Goal: Task Accomplishment & Management: Manage account settings

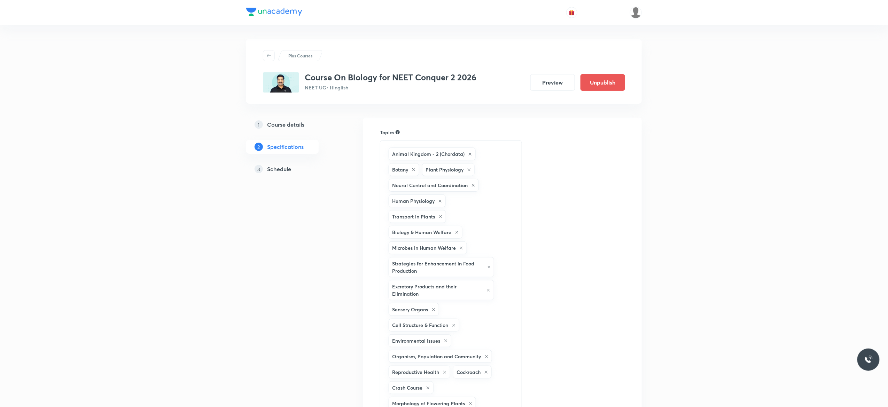
drag, startPoint x: 0, startPoint y: 0, endPoint x: 272, endPoint y: 172, distance: 321.6
click at [272, 172] on h5 "Schedule" at bounding box center [279, 169] width 24 height 8
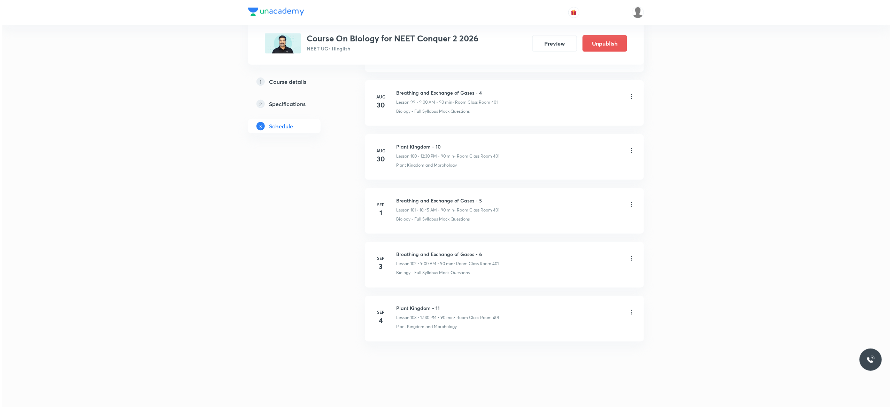
scroll to position [5781, 0]
click at [630, 313] on icon at bounding box center [629, 312] width 7 height 7
click at [572, 330] on li "Edit" at bounding box center [591, 330] width 76 height 13
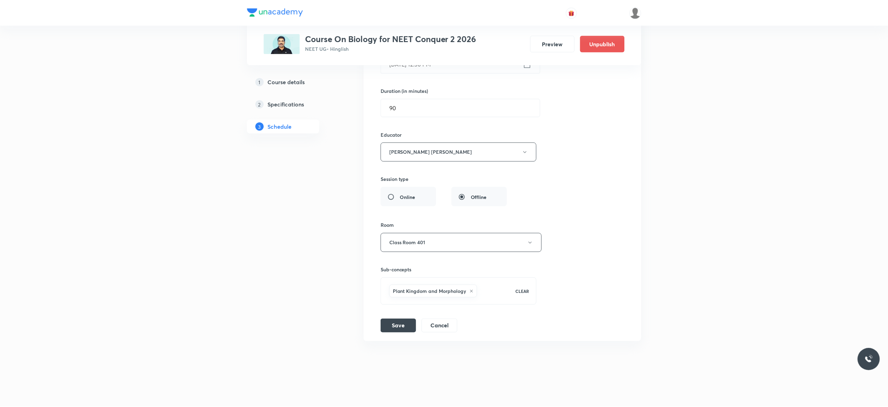
scroll to position [5729, 0]
click at [472, 292] on icon at bounding box center [471, 291] width 3 height 3
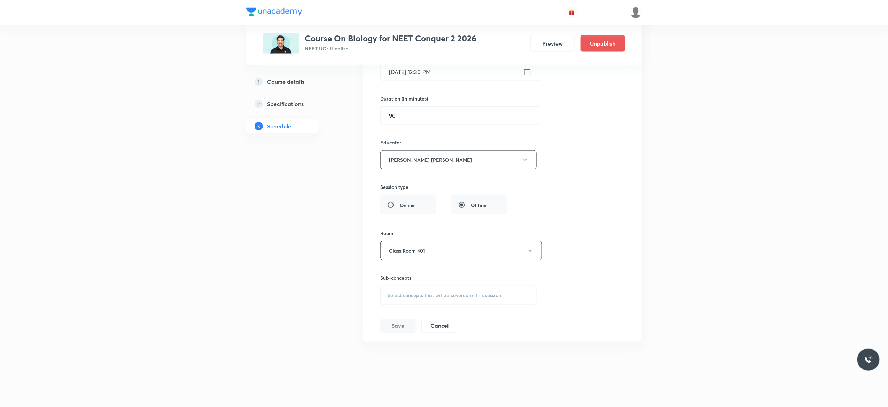
scroll to position [5721, 0]
click at [409, 299] on div "Select concepts that wil be covered in this session" at bounding box center [458, 296] width 156 height 20
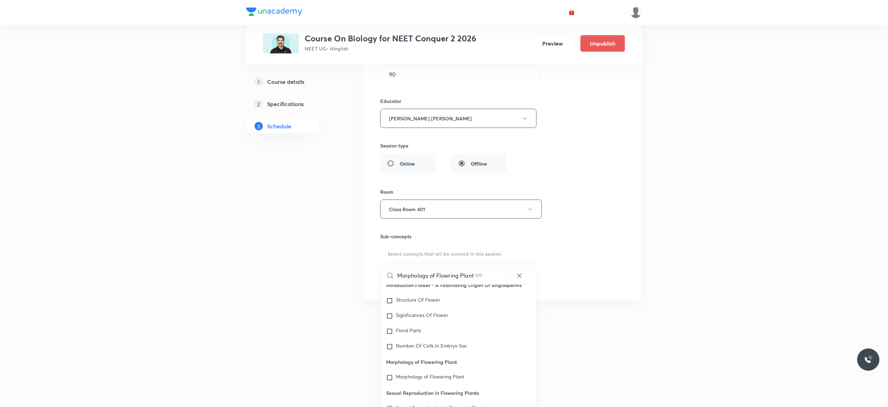
scroll to position [5762, 0]
type input "Morphology of Flowring Plant"
drag, startPoint x: 474, startPoint y: 373, endPoint x: 398, endPoint y: 374, distance: 75.9
click at [398, 374] on div "Morphology of Flowering Plant" at bounding box center [459, 378] width 156 height 15
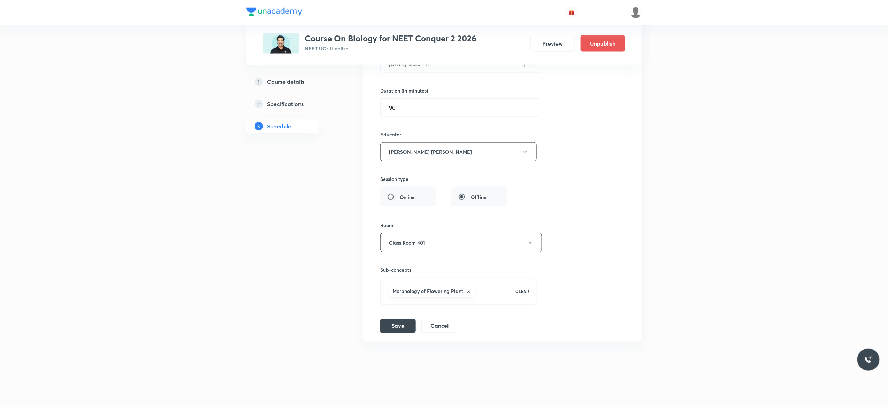
scroll to position [5729, 0]
drag, startPoint x: 464, startPoint y: 292, endPoint x: 390, endPoint y: 293, distance: 73.8
click at [390, 293] on div "Morphology of Flowering Plant" at bounding box center [431, 291] width 85 height 13
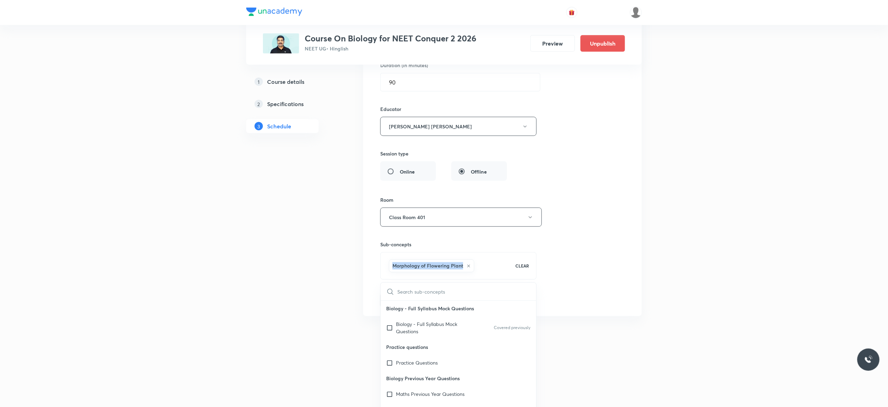
checkbox input "true"
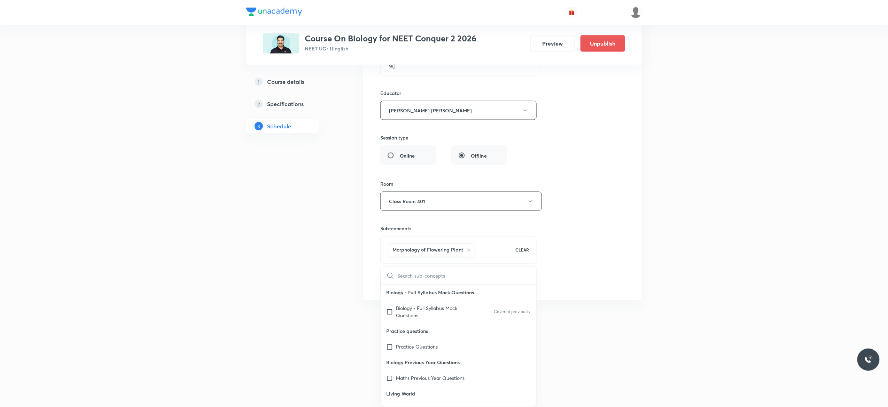
type input "Morphology of Flowring Plant"
checkbox input "true"
type input "Morphology of Flowring Plant"
click at [390, 316] on input "checkbox" at bounding box center [391, 310] width 10 height 11
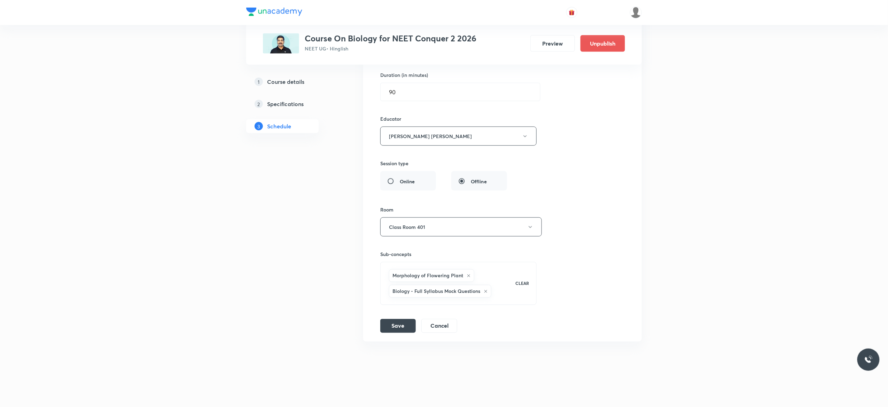
scroll to position [5745, 0]
click at [488, 292] on icon at bounding box center [486, 292] width 4 height 4
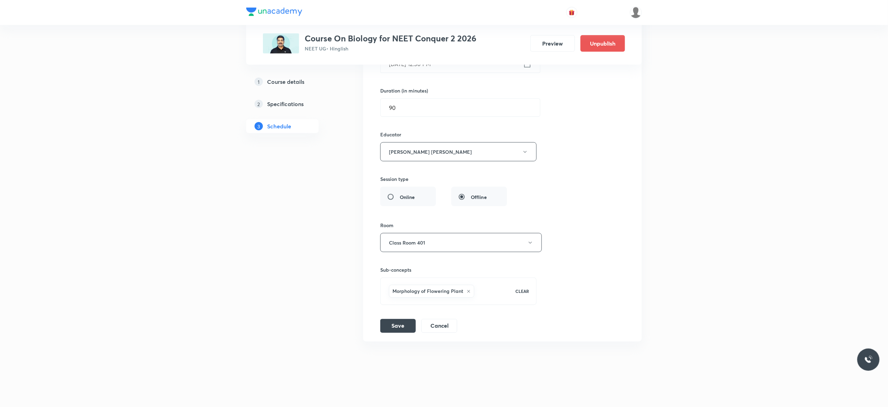
scroll to position [5729, 0]
drag, startPoint x: 464, startPoint y: 293, endPoint x: 390, endPoint y: 293, distance: 74.2
click at [390, 293] on div "Morphology of Flowering Plant" at bounding box center [431, 291] width 85 height 13
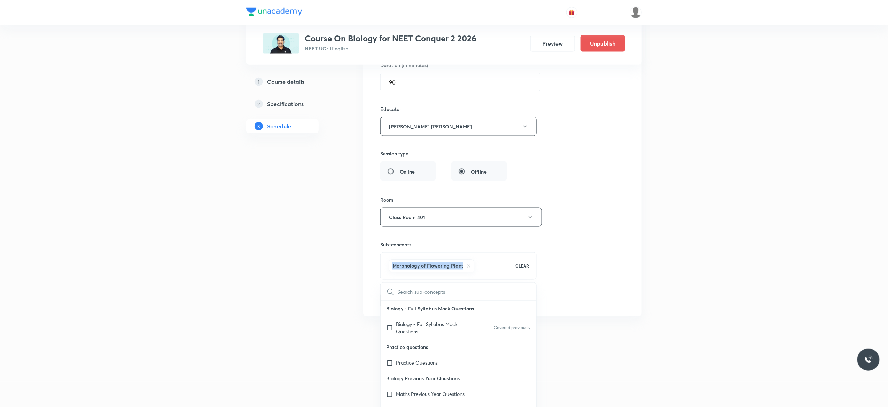
scroll to position [5762, 0]
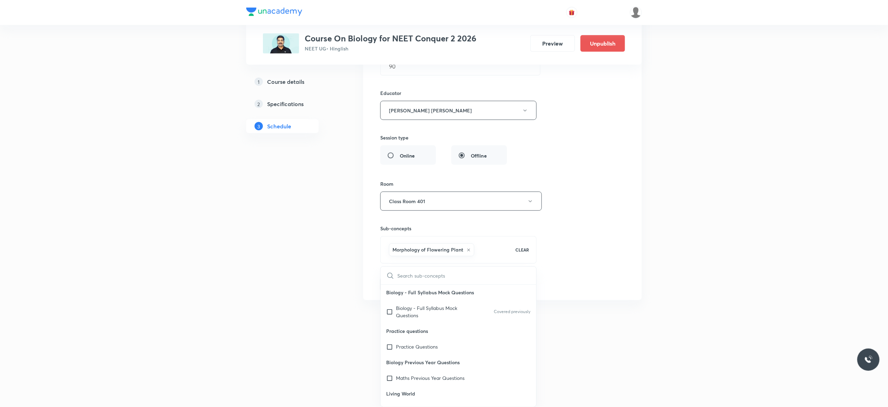
click at [597, 157] on div "Session title 18/99 Plant Kingdom - 11 ​ Schedule for [DATE] 12:30 PM ​ Duratio…" at bounding box center [502, 118] width 244 height 348
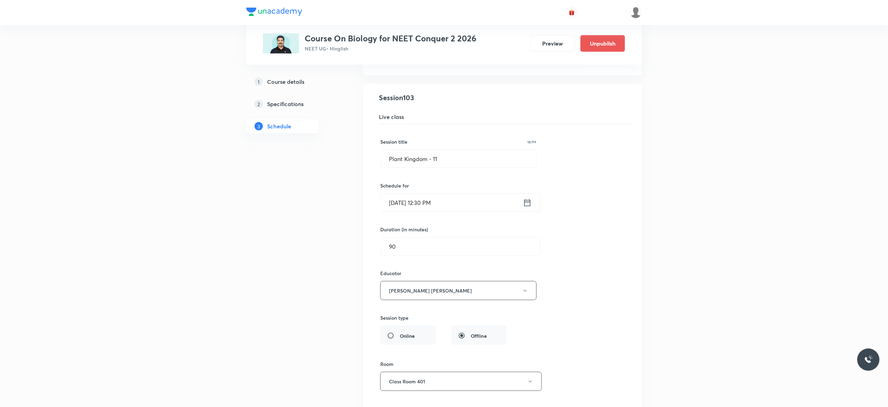
scroll to position [5562, 0]
click at [442, 171] on input "Plant Kingdom - 11" at bounding box center [459, 162] width 156 height 18
paste input "Morphology of Flowring Plant"
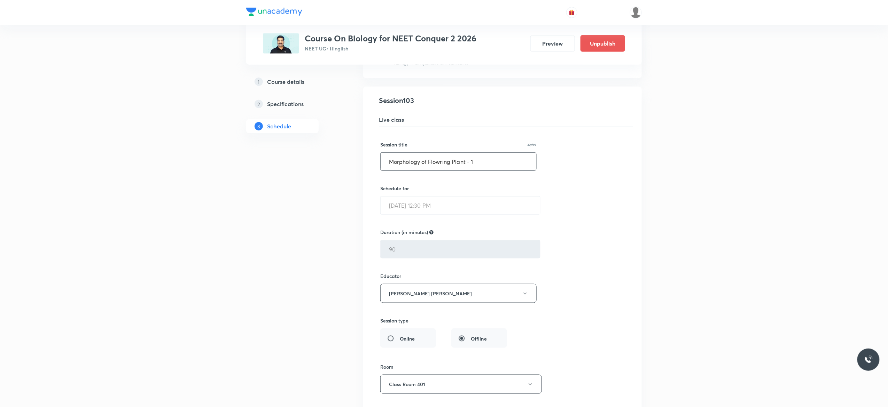
type input "Morphology of Flowring Plant - 1"
click at [591, 219] on div "Session title 32/99 Morphology of Flowring Plant - 1 ​ Schedule for [DATE] 12:3…" at bounding box center [502, 301] width 244 height 348
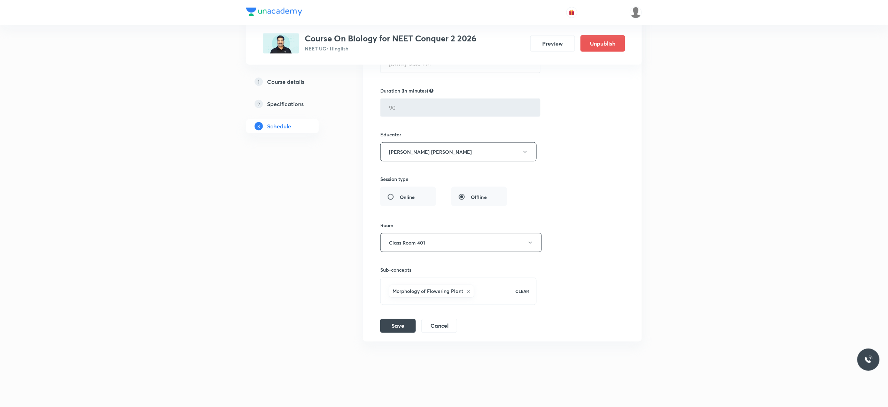
scroll to position [5729, 0]
click at [396, 325] on button "Save" at bounding box center [398, 326] width 36 height 14
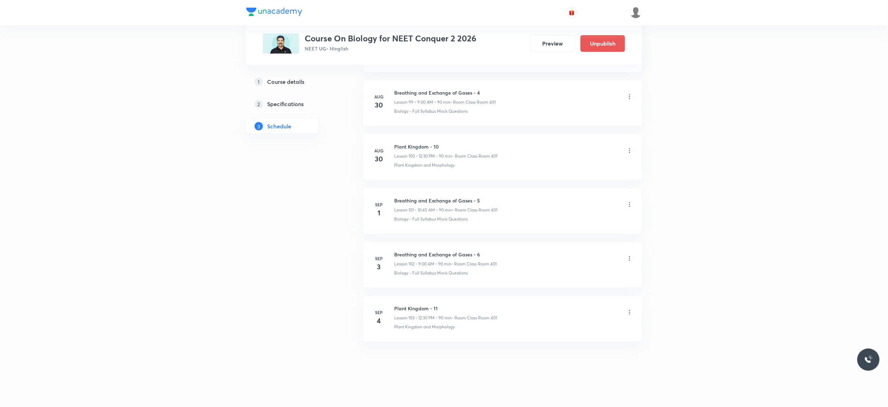
scroll to position [5415, 0]
